Goal: Task Accomplishment & Management: Manage account settings

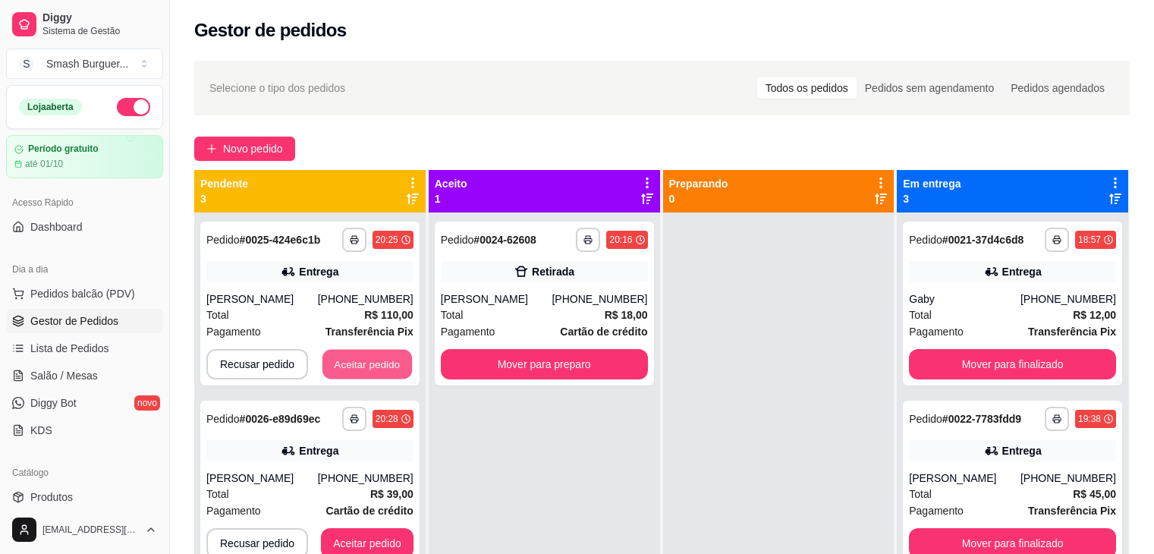
scroll to position [42, 0]
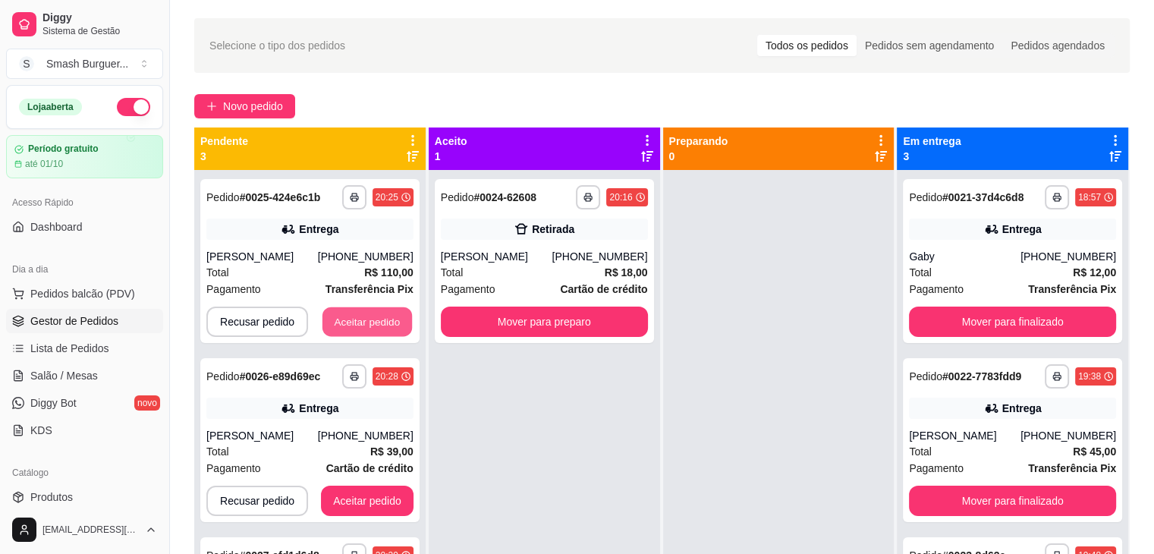
click at [358, 307] on button "Aceitar pedido" at bounding box center [366, 322] width 89 height 30
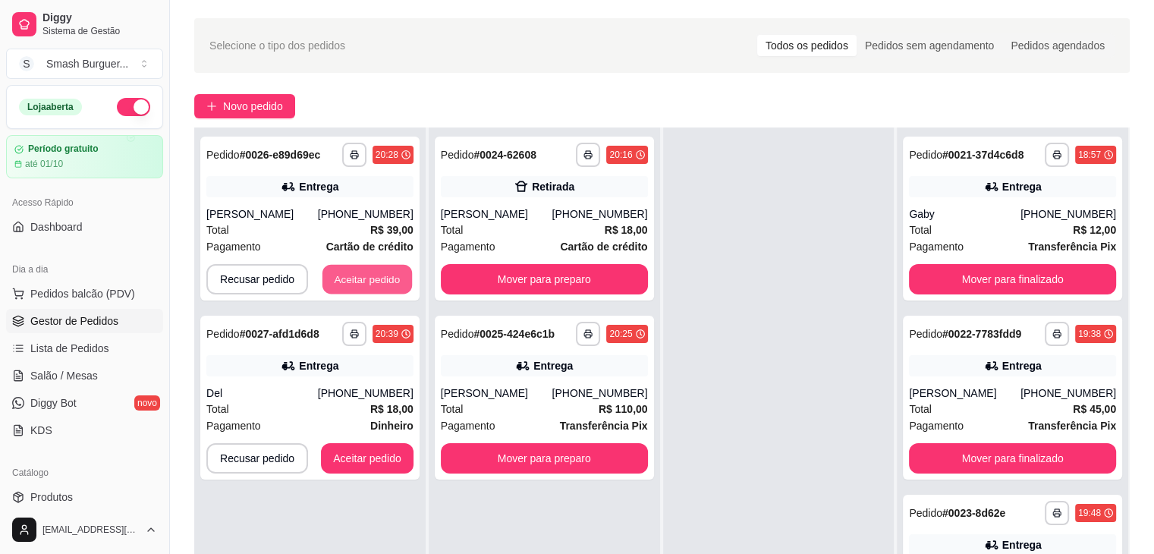
click at [358, 284] on button "Aceitar pedido" at bounding box center [366, 280] width 89 height 30
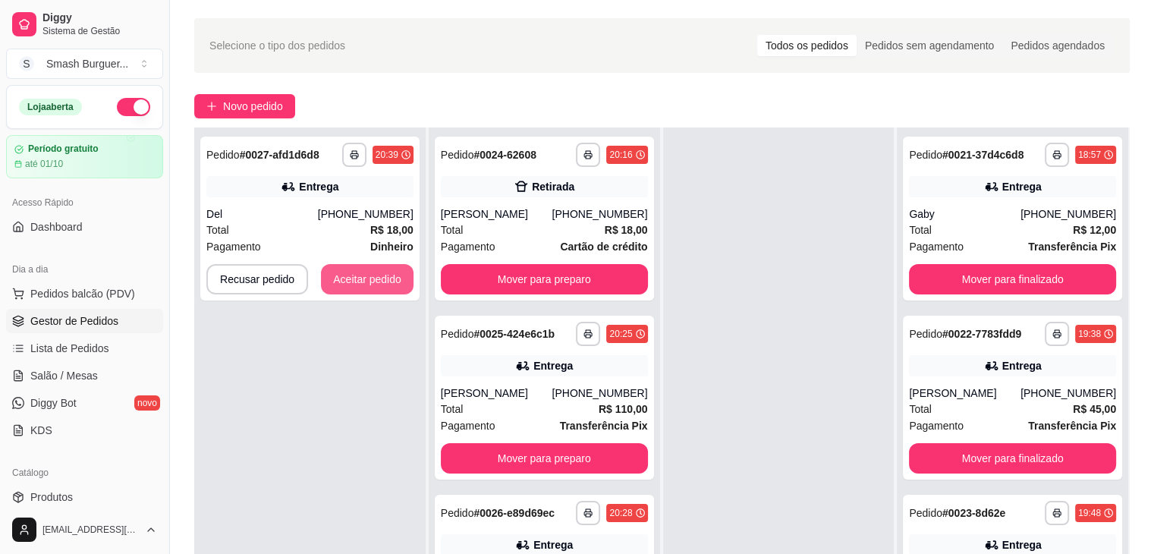
click at [358, 284] on button "Aceitar pedido" at bounding box center [367, 279] width 93 height 30
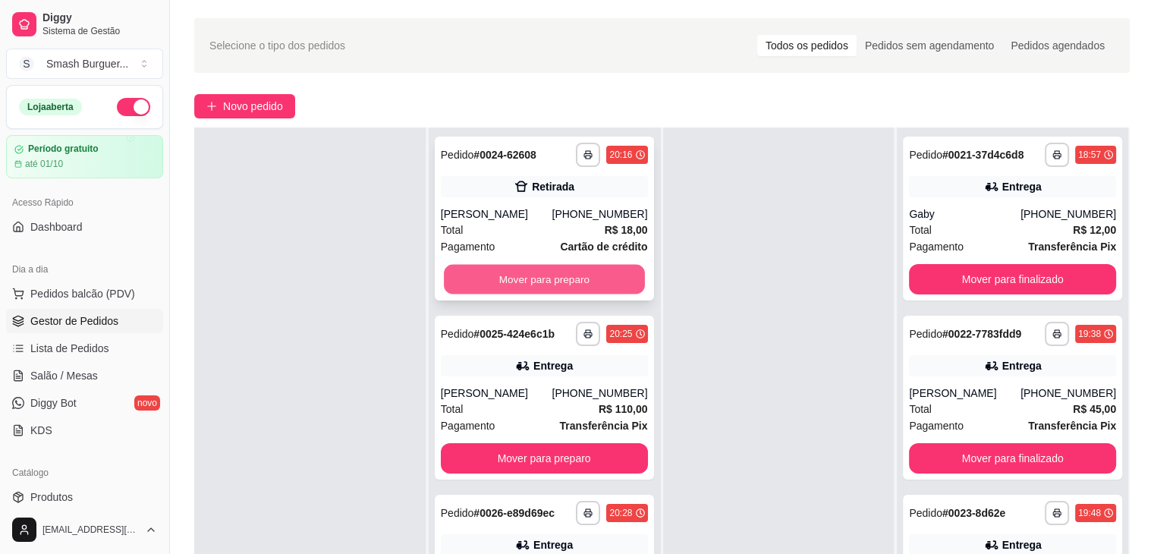
click at [535, 268] on button "Mover para preparo" at bounding box center [544, 280] width 201 height 30
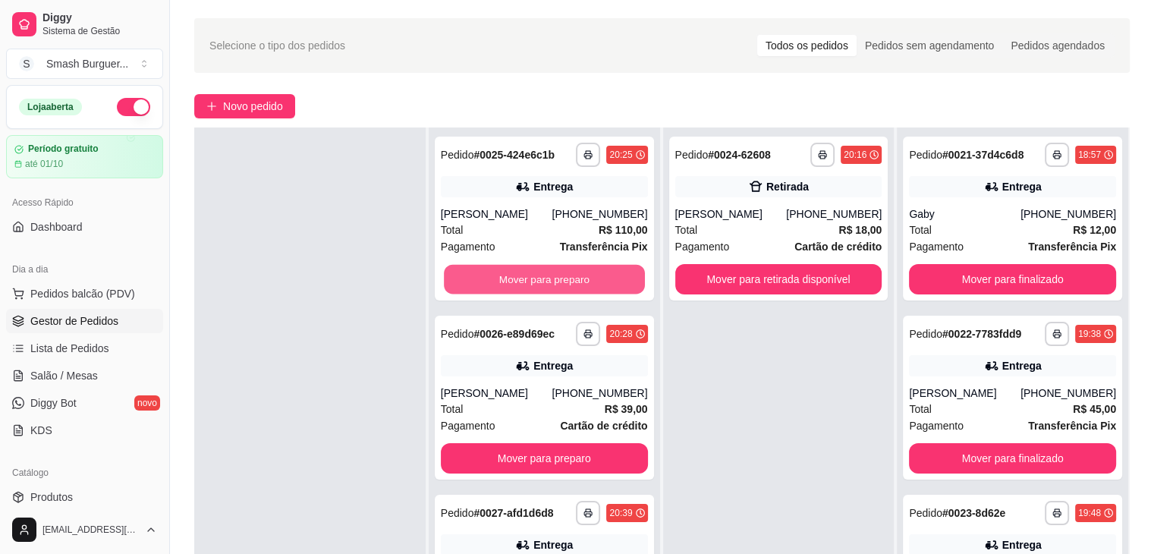
click at [535, 268] on button "Mover para preparo" at bounding box center [544, 280] width 201 height 30
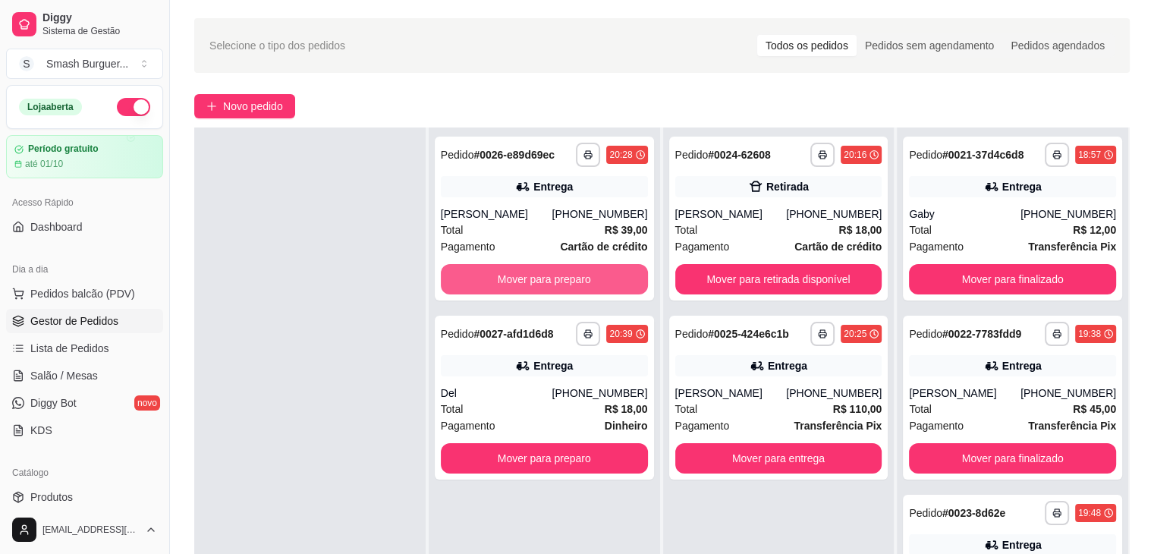
click at [535, 268] on button "Mover para preparo" at bounding box center [544, 279] width 207 height 30
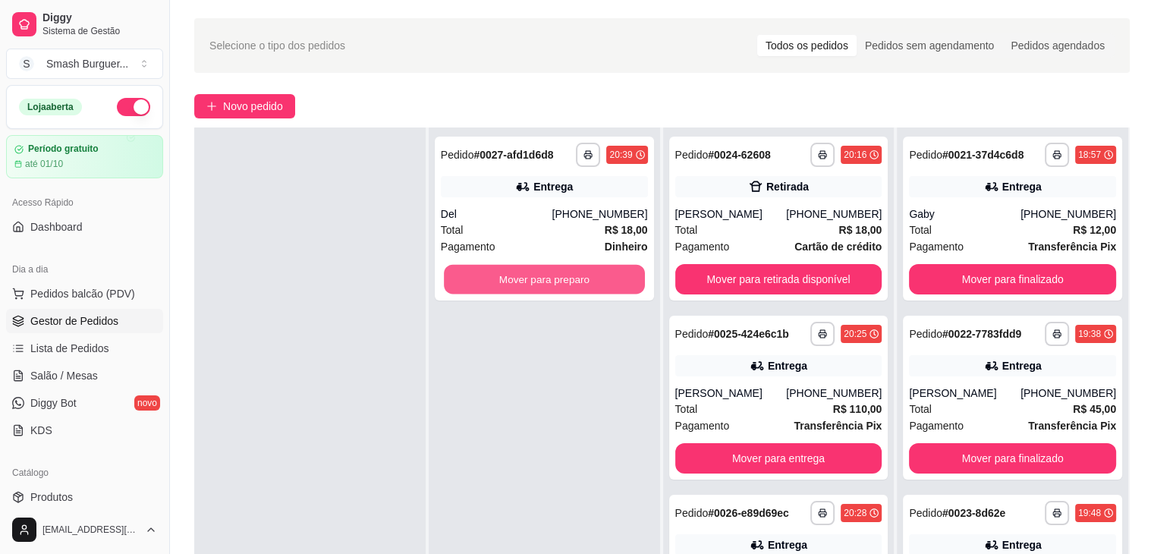
click at [535, 268] on button "Mover para preparo" at bounding box center [544, 280] width 201 height 30
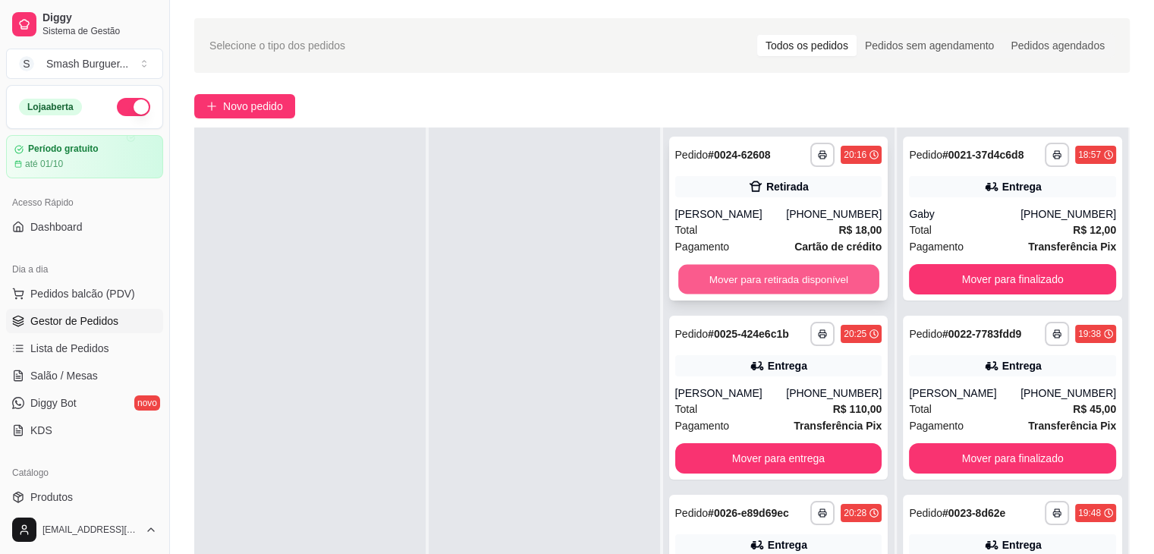
click at [765, 281] on button "Mover para retirada disponível" at bounding box center [778, 280] width 201 height 30
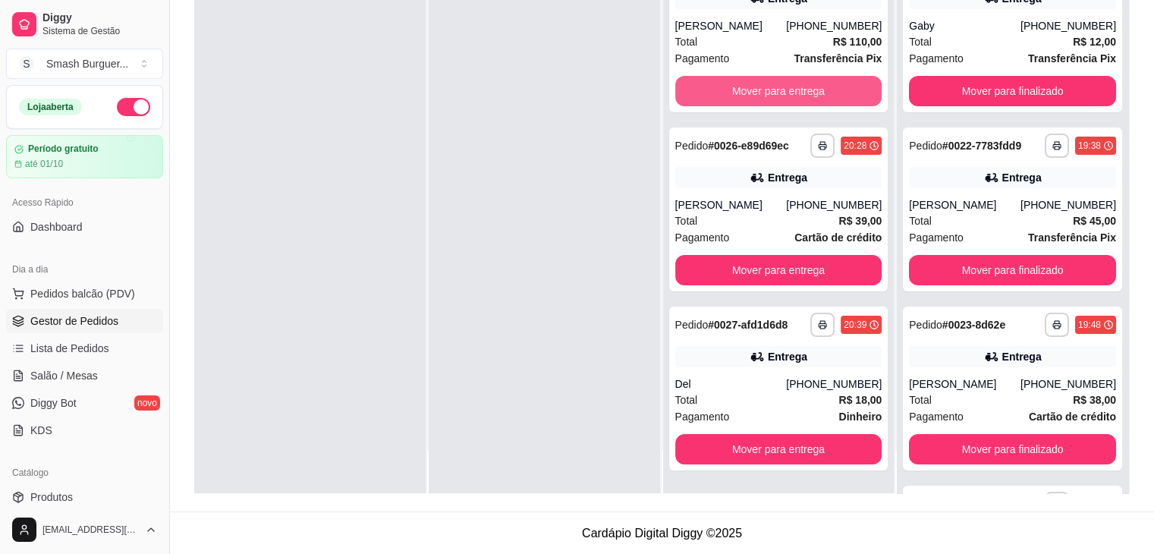
scroll to position [0, 0]
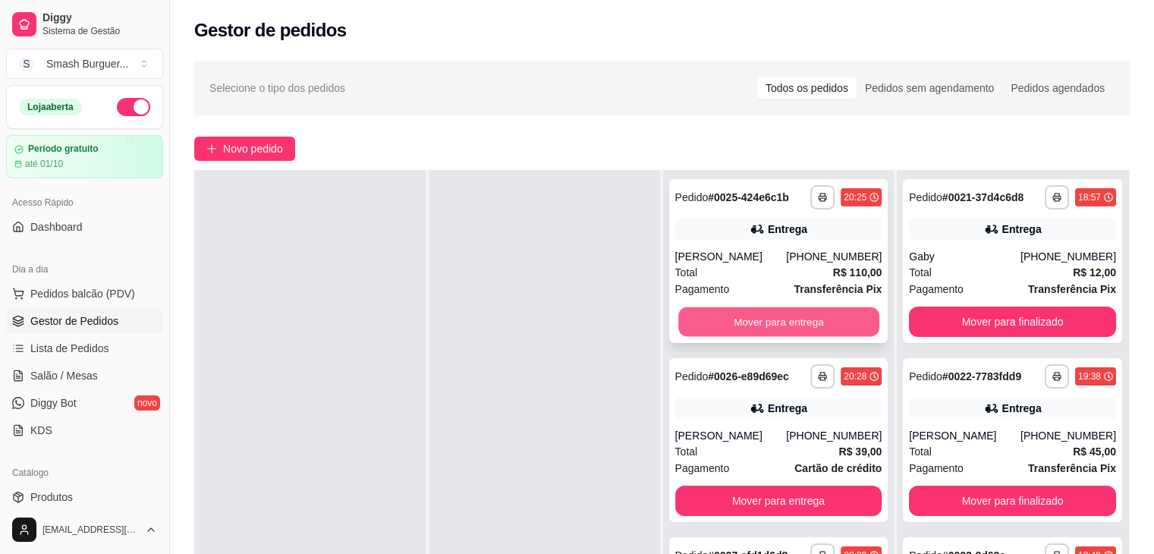
click at [815, 314] on button "Mover para entrega" at bounding box center [778, 322] width 201 height 30
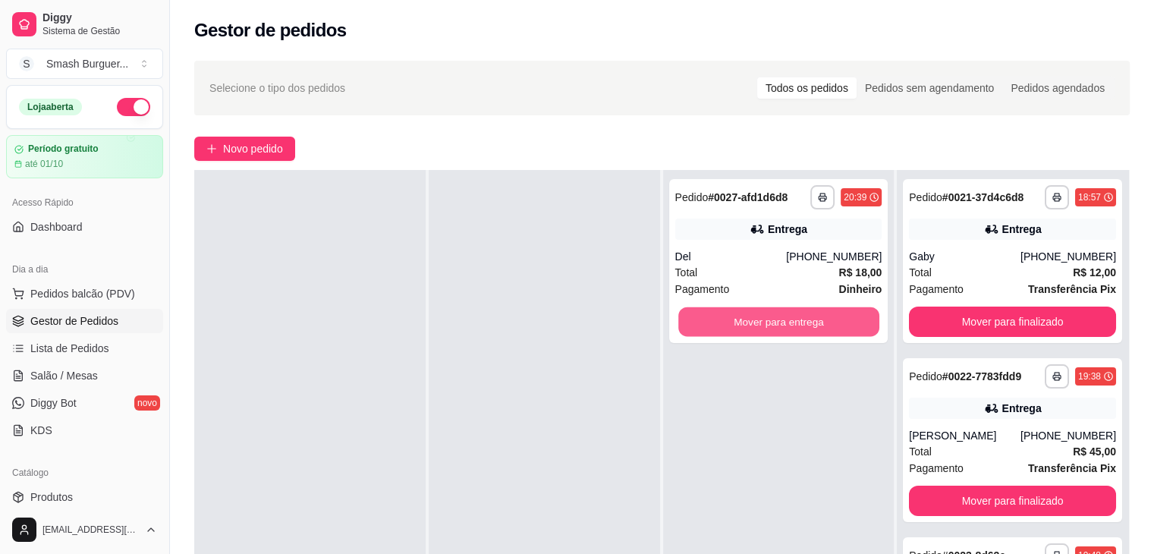
click at [815, 314] on button "Mover para entrega" at bounding box center [778, 322] width 201 height 30
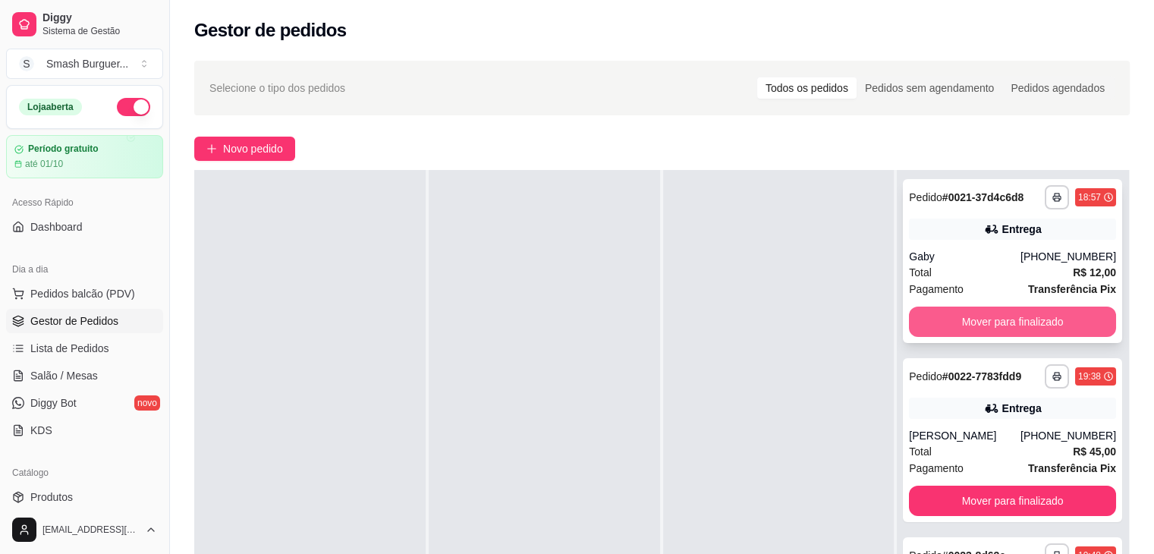
click at [977, 310] on button "Mover para finalizado" at bounding box center [1012, 321] width 207 height 30
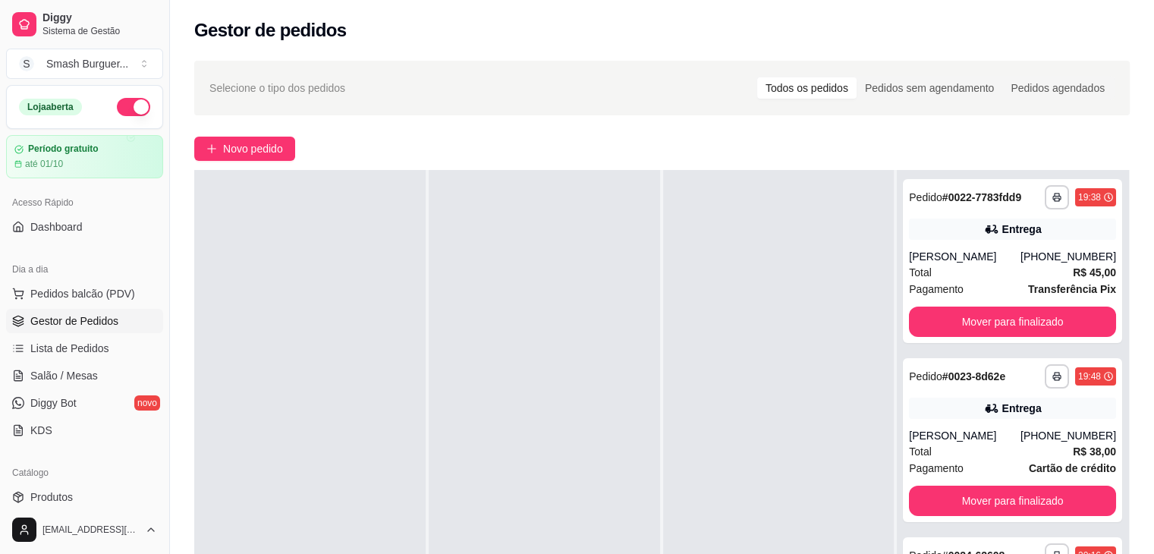
click at [977, 297] on div "Pagamento Transferência Pix" at bounding box center [1012, 289] width 207 height 17
click at [958, 337] on button "Mover para finalizado" at bounding box center [1012, 322] width 201 height 30
click at [980, 325] on button "Mover para finalizado" at bounding box center [1012, 322] width 201 height 30
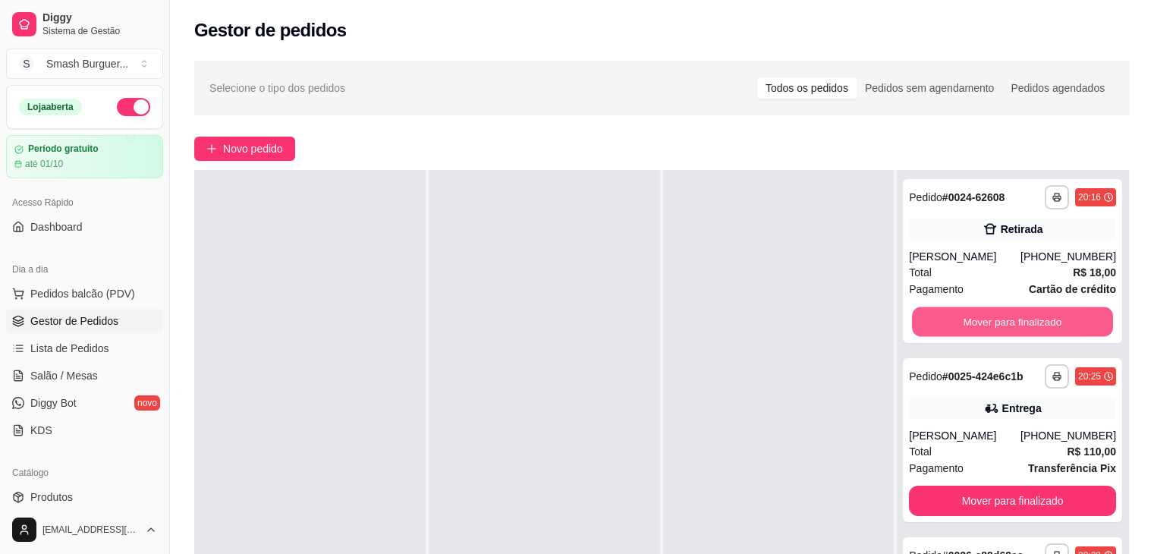
click at [980, 325] on button "Mover para finalizado" at bounding box center [1012, 322] width 201 height 30
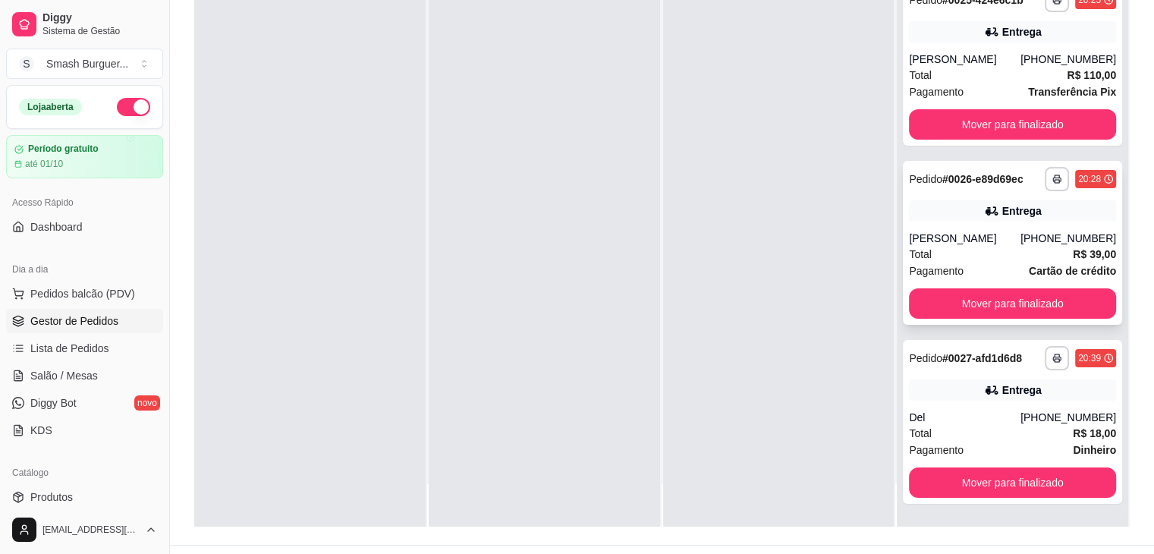
scroll to position [231, 0]
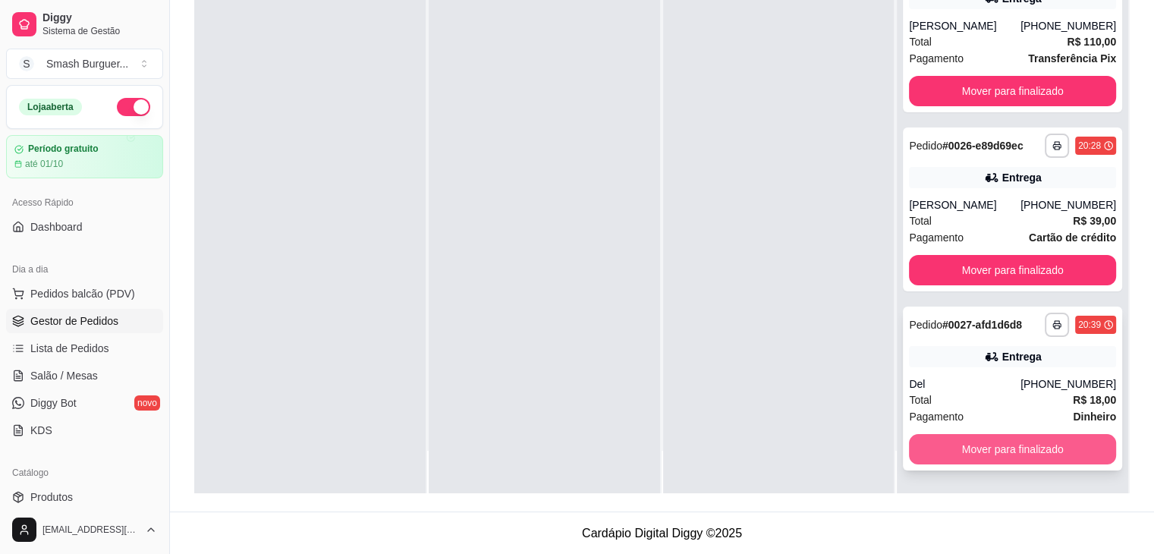
click at [997, 447] on button "Mover para finalizado" at bounding box center [1012, 449] width 207 height 30
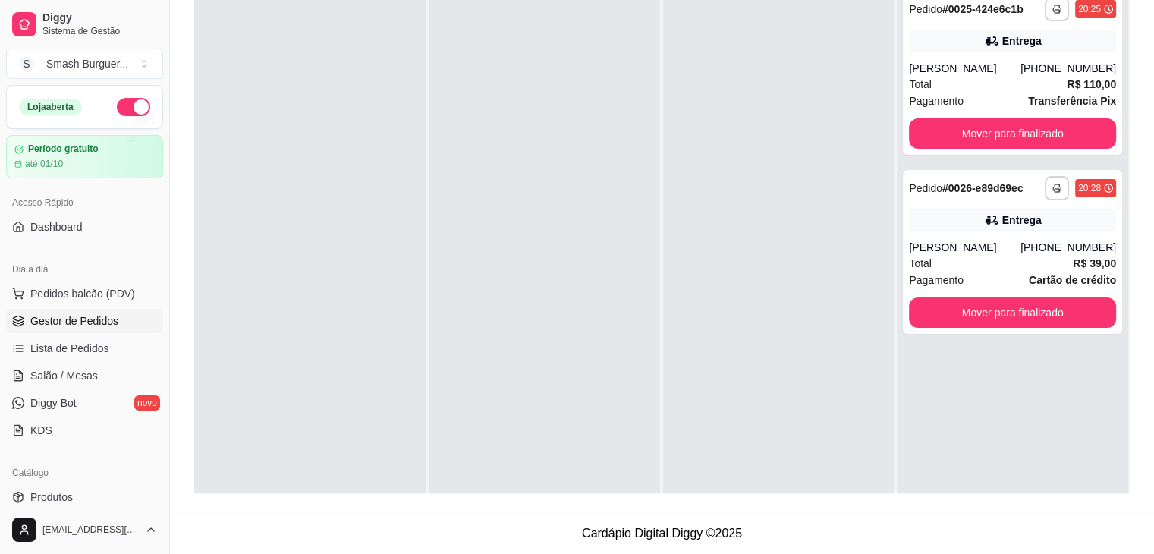
scroll to position [0, 0]
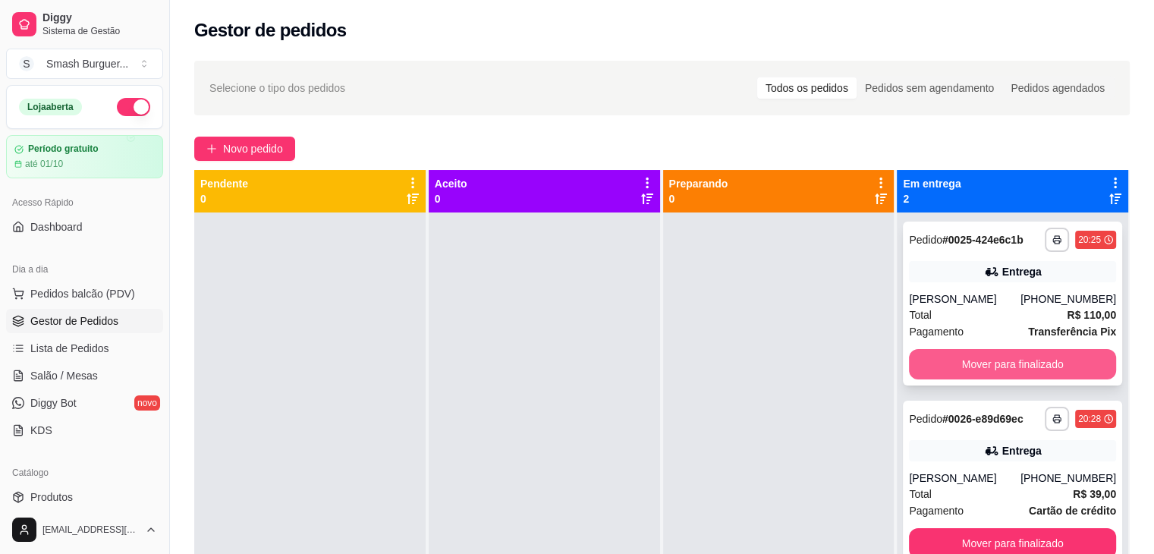
click at [977, 353] on button "Mover para finalizado" at bounding box center [1012, 364] width 207 height 30
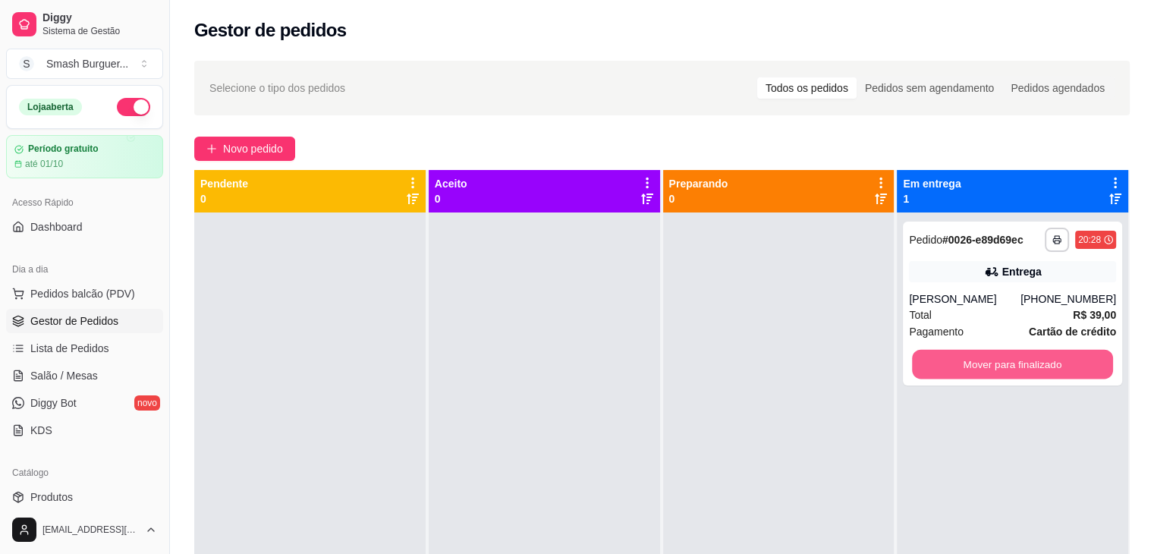
click at [977, 353] on button "Mover para finalizado" at bounding box center [1012, 365] width 201 height 30
